Goal: Communication & Community: Answer question/provide support

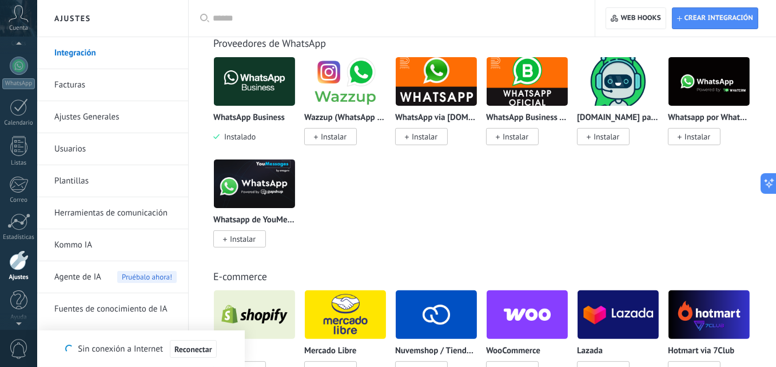
scroll to position [108, 0]
click at [16, 62] on div at bounding box center [19, 64] width 18 height 18
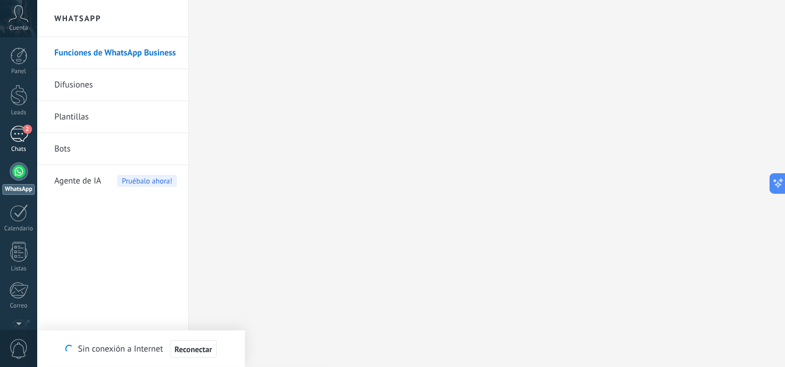
click at [14, 140] on div "2" at bounding box center [19, 134] width 18 height 17
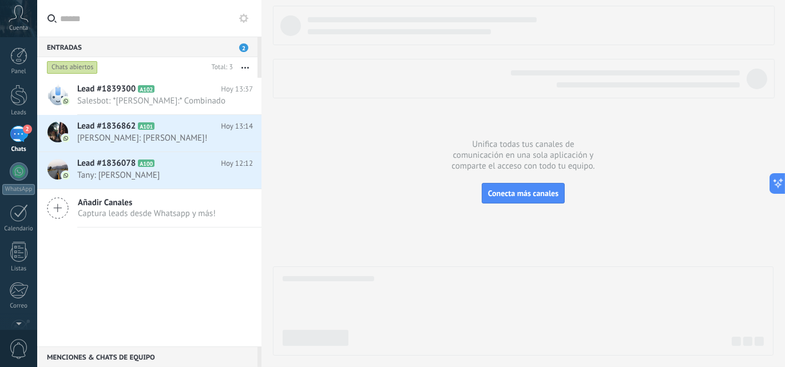
click at [212, 47] on div "Entradas 2" at bounding box center [147, 47] width 220 height 21
click at [114, 94] on span "Lead #1839300" at bounding box center [106, 88] width 58 height 11
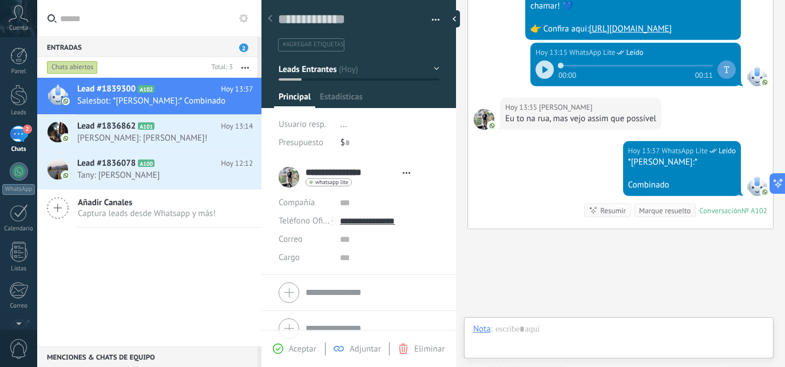
scroll to position [17, 0]
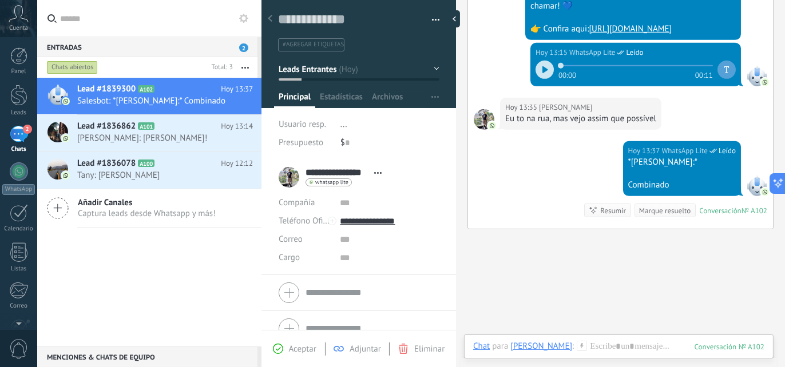
drag, startPoint x: 455, startPoint y: 182, endPoint x: 391, endPoint y: 205, distance: 67.8
click at [391, 205] on div "Guardar y crear Imprimir Administrar etiquetas" at bounding box center [522, 183] width 523 height 367
click at [503, 190] on div "Hoy 13:37 WhatsApp Lite Leído *[PERSON_NAME]:* Combinado Conversación № A102 Co…" at bounding box center [620, 185] width 305 height 88
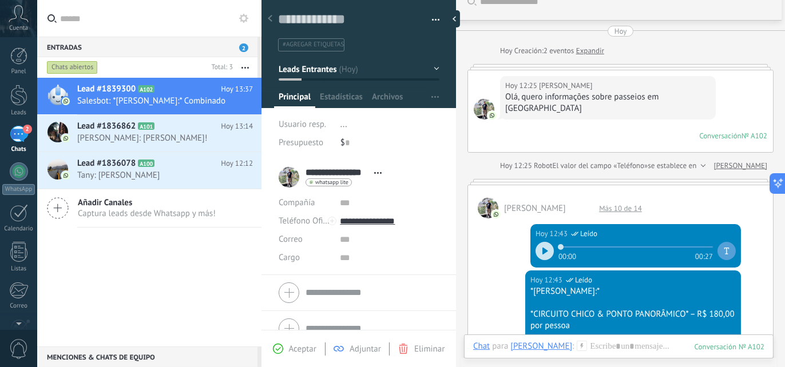
scroll to position [0, 0]
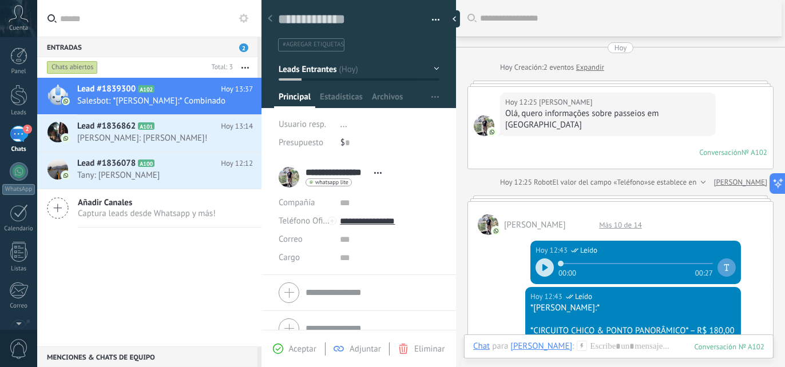
drag, startPoint x: 661, startPoint y: 5, endPoint x: 659, endPoint y: 11, distance: 6.5
click at [659, 11] on div at bounding box center [625, 18] width 290 height 37
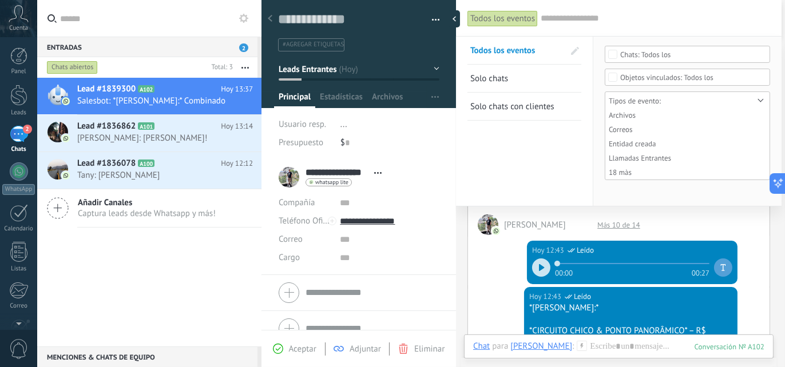
click at [634, 14] on input "text" at bounding box center [654, 19] width 229 height 12
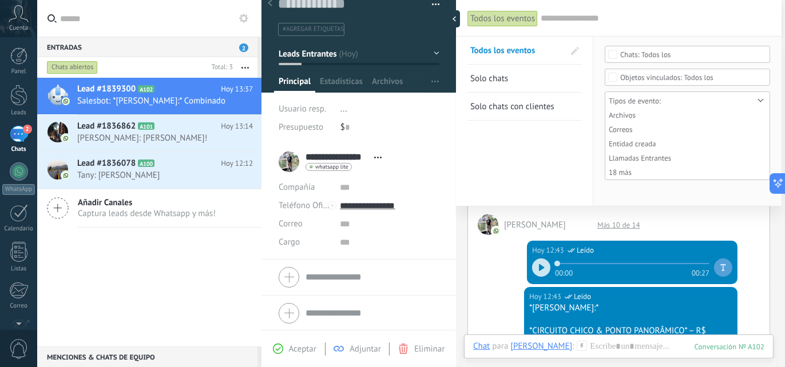
drag, startPoint x: 455, startPoint y: 301, endPoint x: 455, endPoint y: 336, distance: 34.3
click at [456, 336] on div at bounding box center [456, 183] width 0 height 367
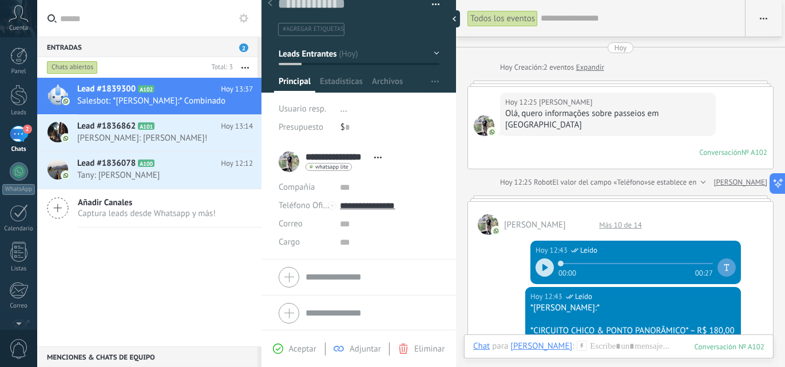
drag, startPoint x: 452, startPoint y: 165, endPoint x: 456, endPoint y: 194, distance: 30.1
click at [456, 194] on div "Guardar y crear Imprimir Administrar etiquetas" at bounding box center [522, 183] width 523 height 367
click at [189, 264] on div "Lead #1839300 A102 Hoy 13:37 Salesbot: *[PERSON_NAME]:* Combinado Lead #1836862…" at bounding box center [149, 212] width 224 height 269
click at [132, 282] on div "Lead #1839300 A102 Hoy 13:37 Salesbot: *[PERSON_NAME]:* Combinado Lead #1836862…" at bounding box center [149, 212] width 224 height 269
click at [180, 256] on div "Lead #1839300 A102 Hoy 13:37 Salesbot: *[PERSON_NAME]:* Combinado Lead #1836862…" at bounding box center [149, 212] width 224 height 269
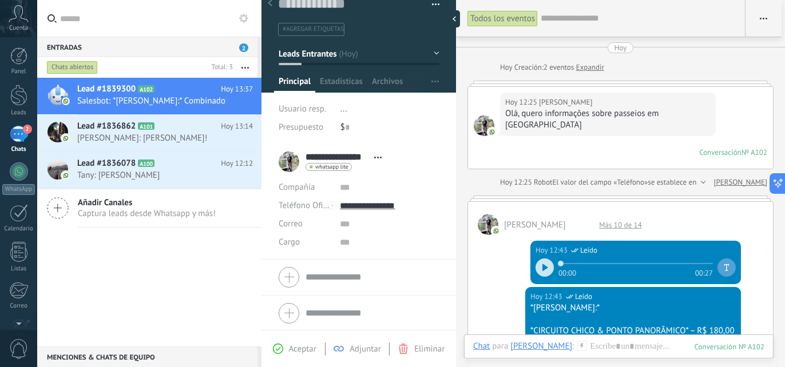
click at [19, 130] on div "2" at bounding box center [19, 134] width 18 height 17
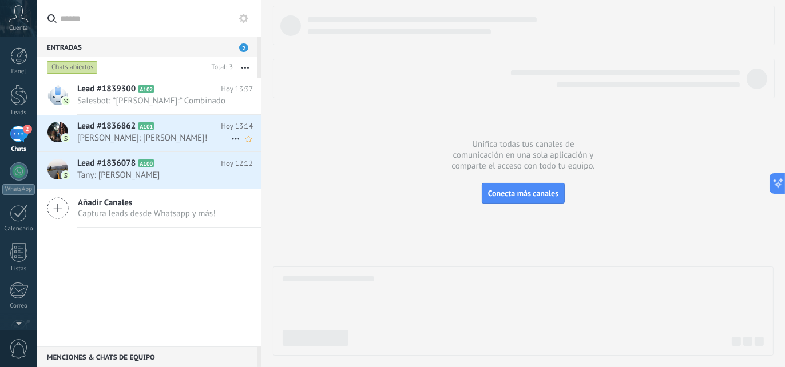
click at [170, 136] on span "[PERSON_NAME]: [PERSON_NAME]!" at bounding box center [154, 138] width 154 height 11
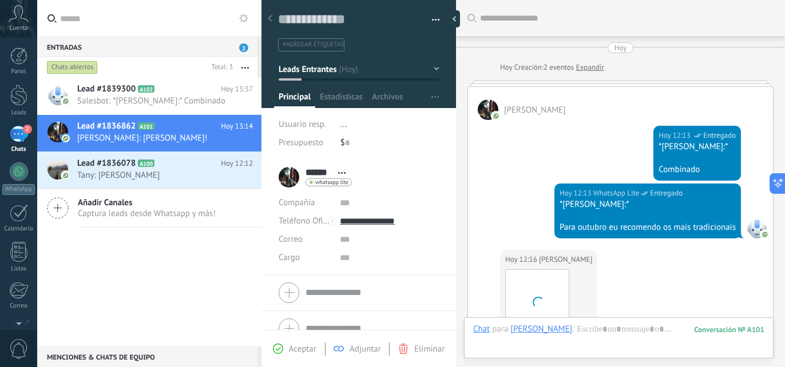
scroll to position [1274, 0]
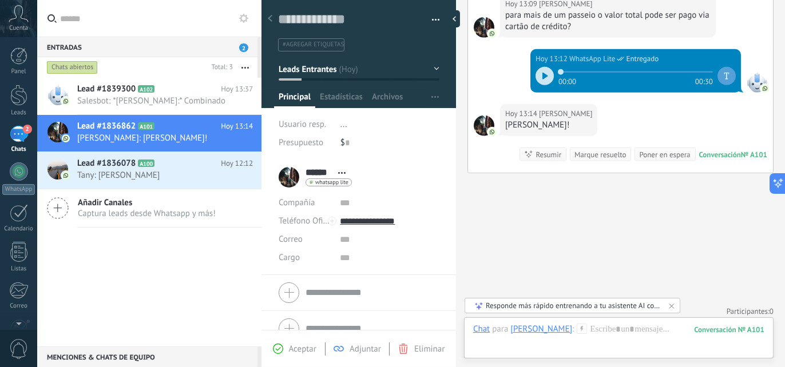
click at [134, 312] on div "Lead #1839300 A102 Hoy 13:37 Salesbot: *[PERSON_NAME]:* Combinado Lead #1836862…" at bounding box center [149, 212] width 224 height 269
click at [189, 187] on div "Lead #1836078 A100 Hoy 12:12 Tany: Ola" at bounding box center [169, 170] width 184 height 36
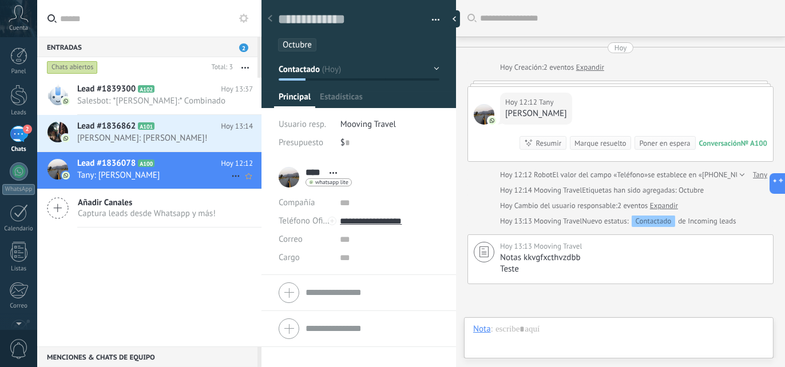
scroll to position [17, 0]
click at [110, 281] on div "Lead #1839300 A102 Hoy 13:37 Salesbot: *[PERSON_NAME]:* Combinado Lead #1836862…" at bounding box center [149, 212] width 224 height 269
click at [21, 137] on div "2" at bounding box center [19, 134] width 18 height 17
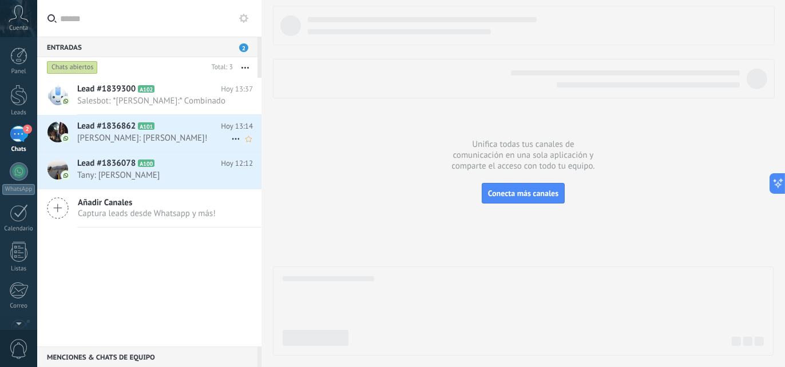
click at [132, 130] on span "Lead #1836862" at bounding box center [106, 126] width 58 height 11
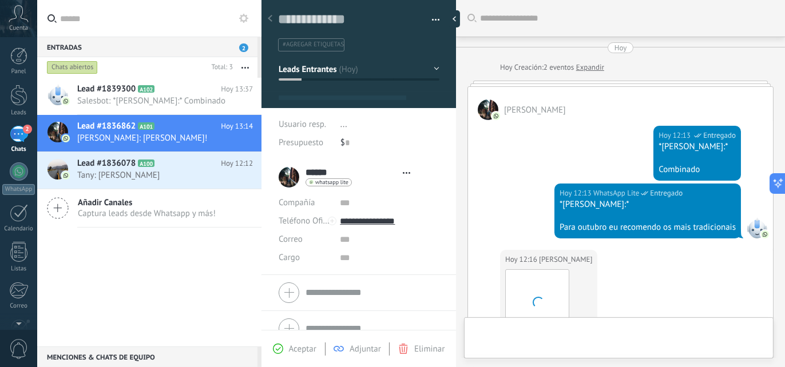
type textarea "**********"
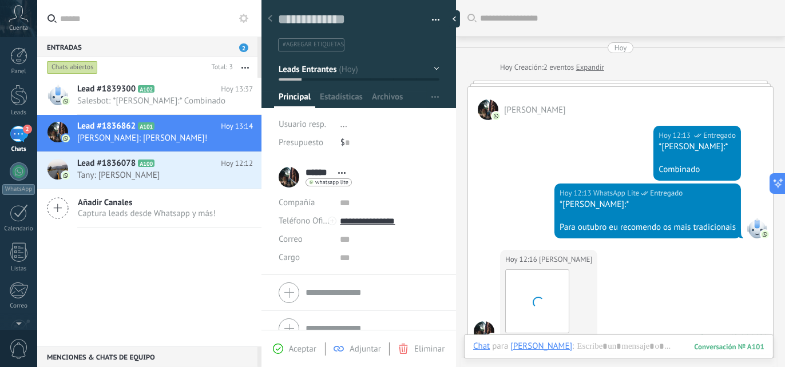
scroll to position [1224, 0]
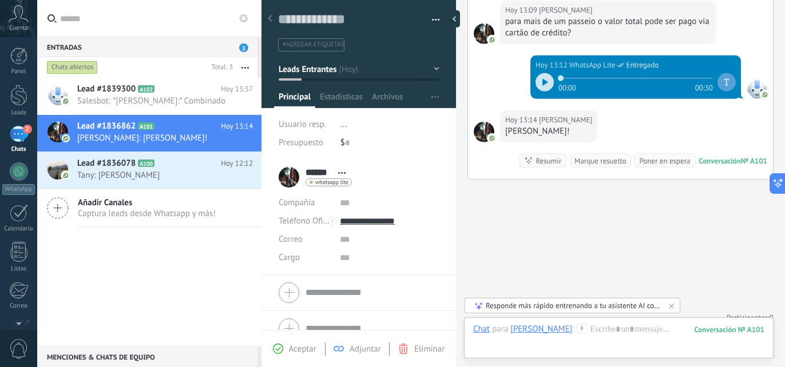
scroll to position [1274, 0]
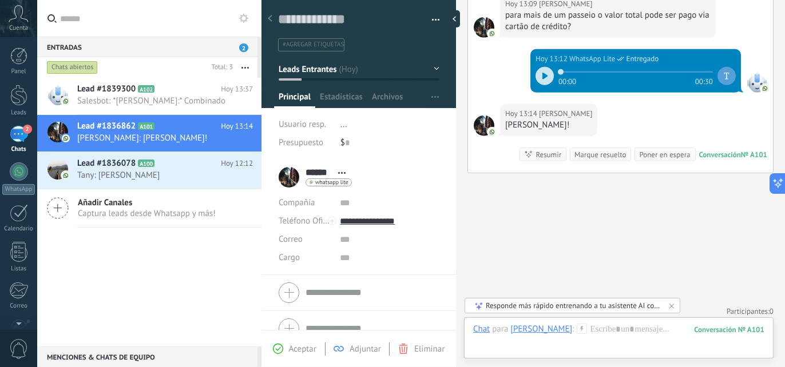
click at [161, 309] on div "Lead #1839300 A102 Hoy 13:37 Salesbot: *[PERSON_NAME]:* Combinado Lead #1836862…" at bounding box center [149, 212] width 224 height 269
click at [184, 285] on div "Lead #1839300 A102 Hoy 13:37 Salesbot: *[PERSON_NAME]:* Combinado Lead #1836862…" at bounding box center [149, 212] width 224 height 269
